Goal: Go to known website: Access a specific website the user already knows

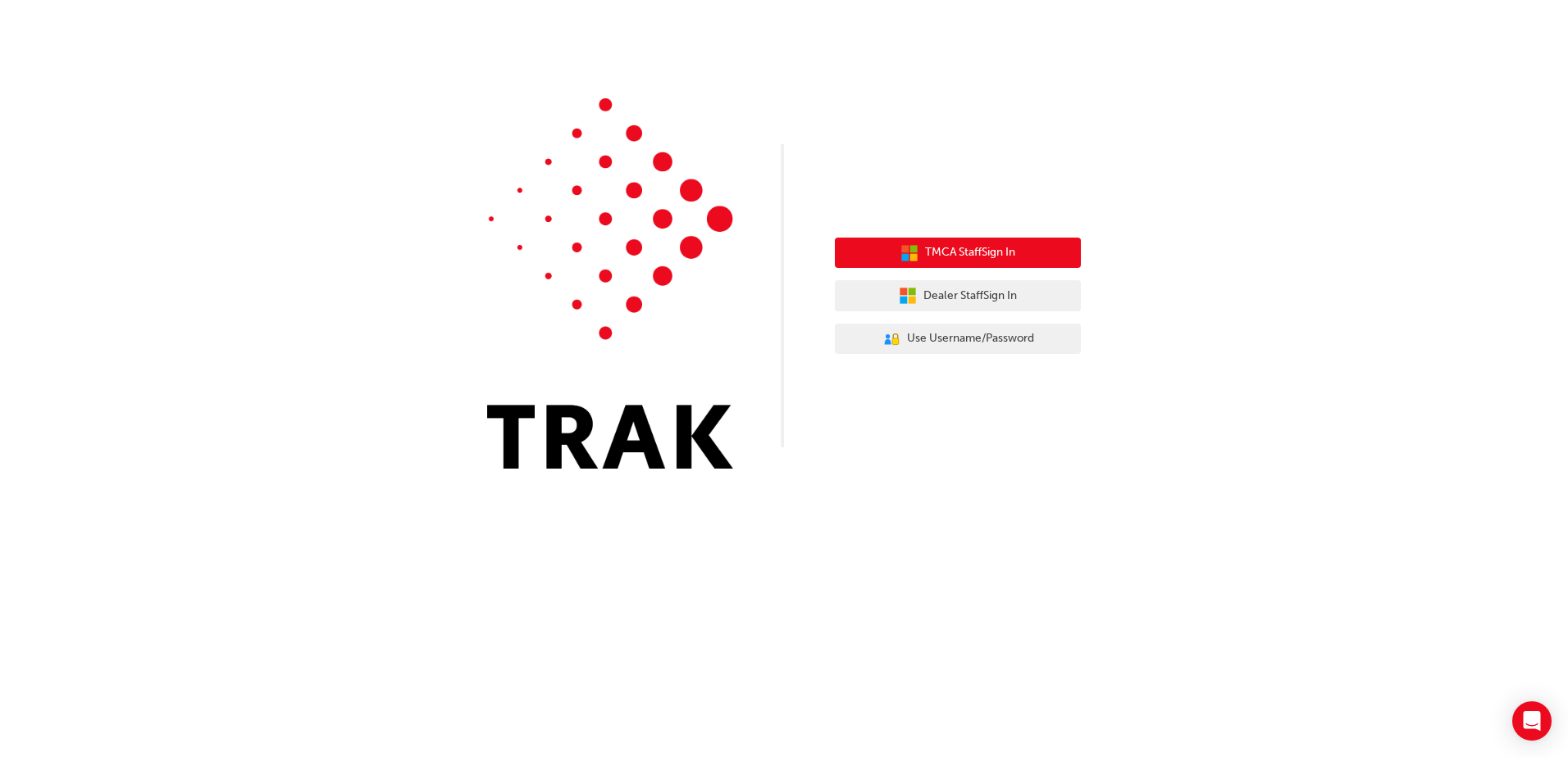
click at [959, 247] on span "TMCA Staff Sign In" at bounding box center [970, 253] width 91 height 19
